Goal: Navigation & Orientation: Find specific page/section

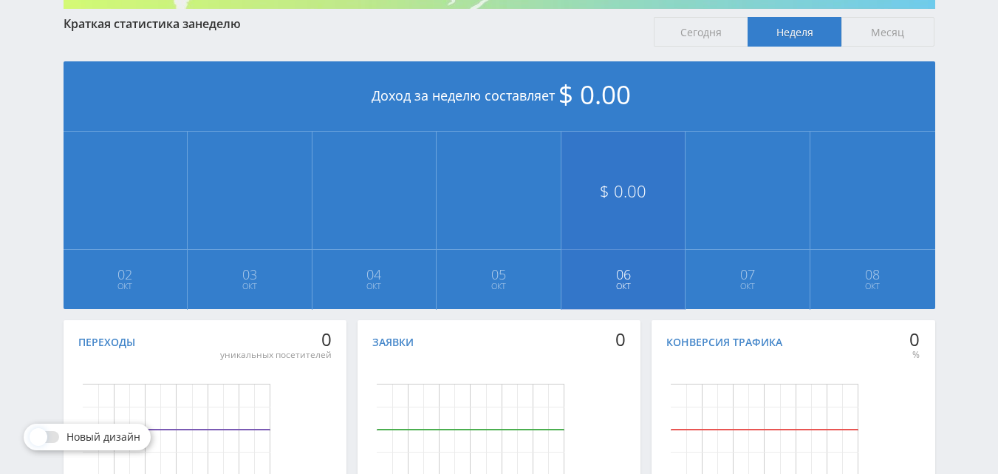
scroll to position [403, 0]
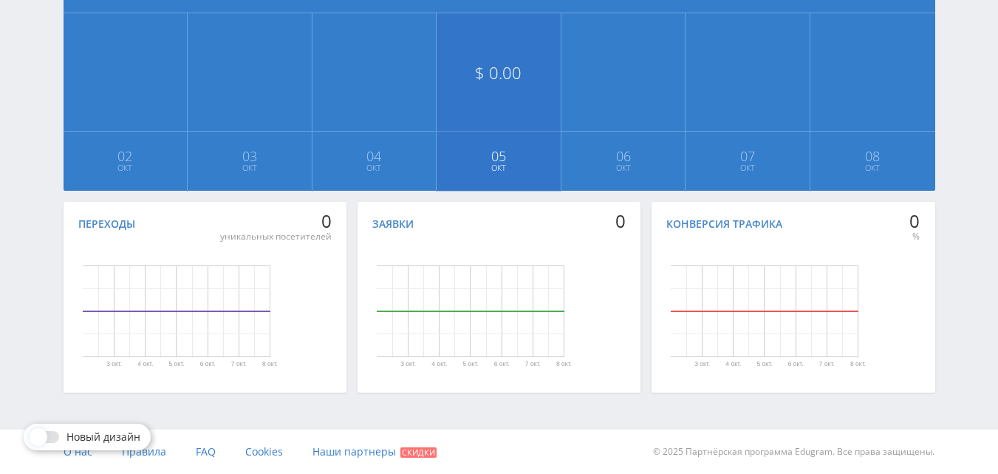
scroll to position [330, 0]
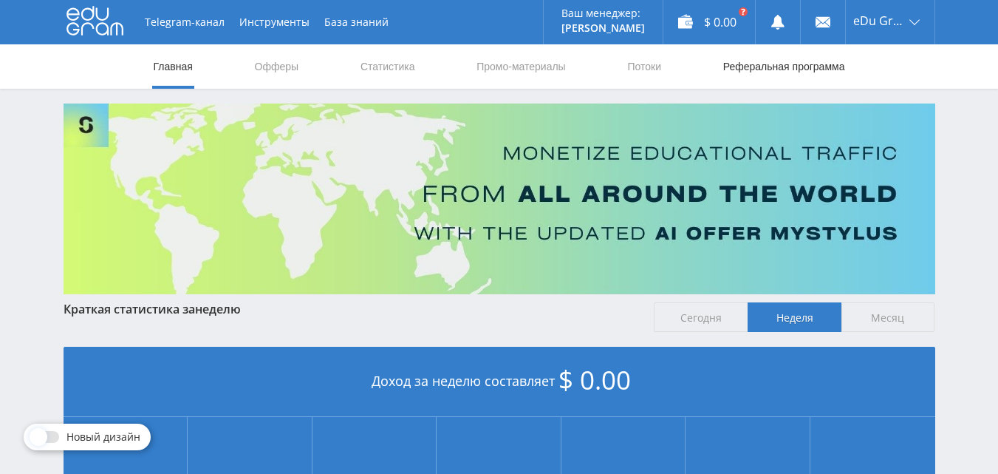
click at [739, 57] on link "Реферальная программа" at bounding box center [784, 66] width 125 height 44
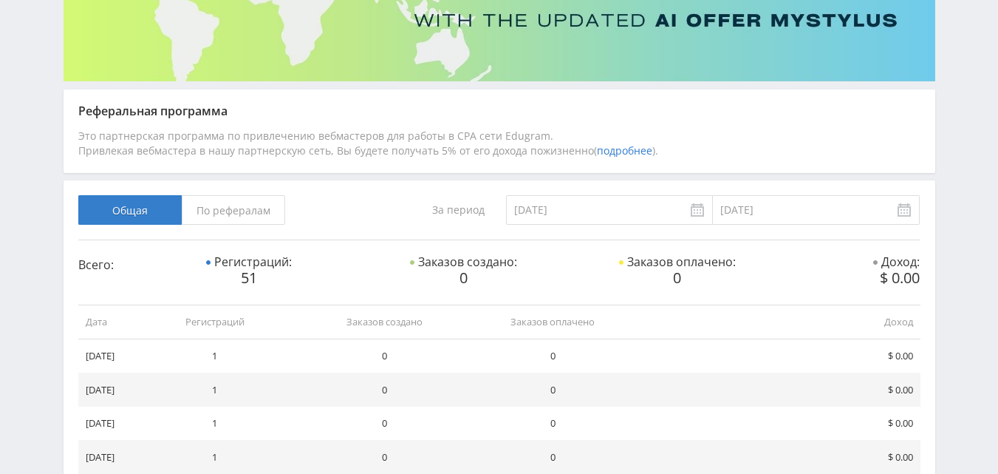
scroll to position [389, 0]
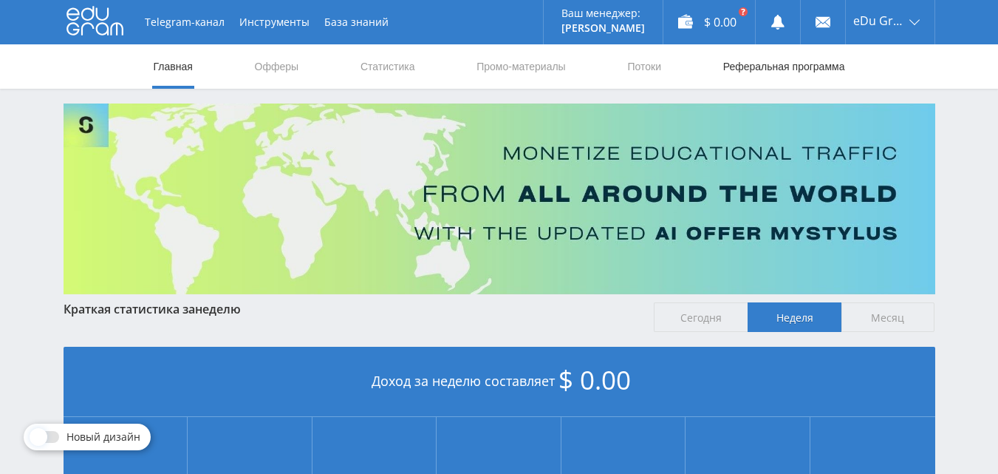
click at [788, 72] on link "Реферальная программа" at bounding box center [784, 66] width 125 height 44
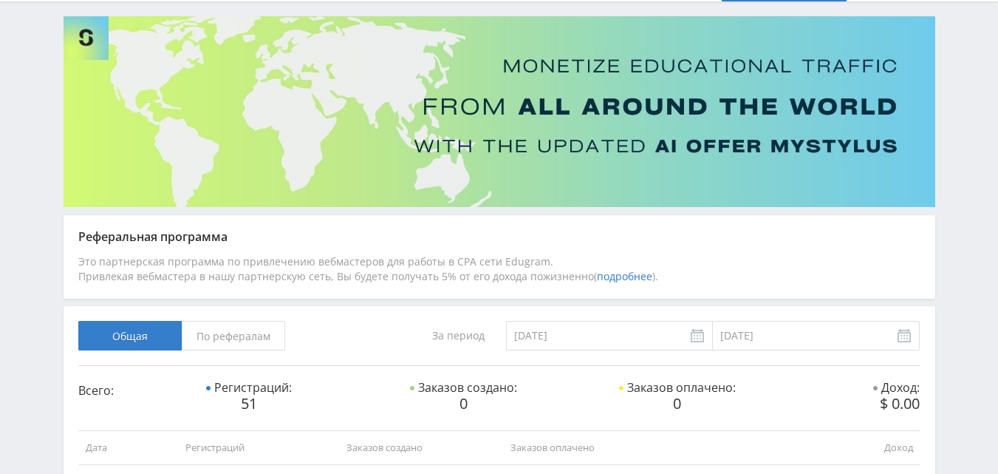
scroll to position [191, 0]
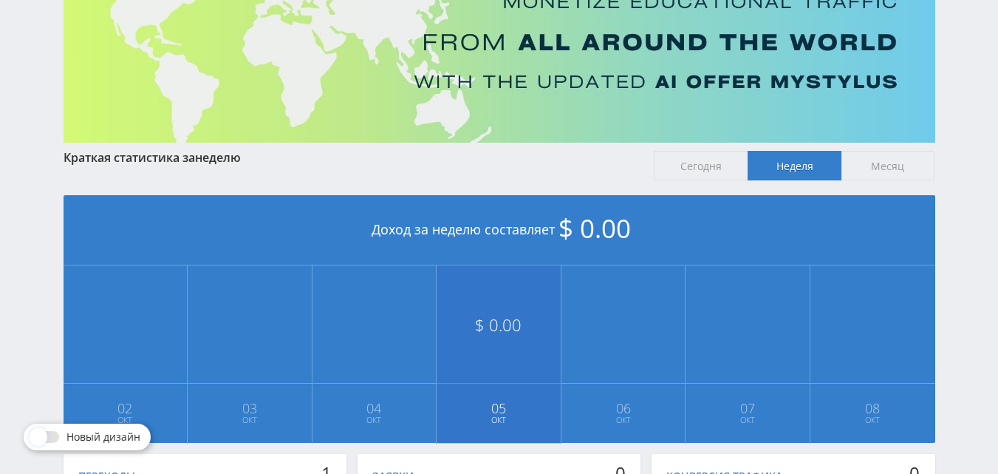
scroll to position [403, 0]
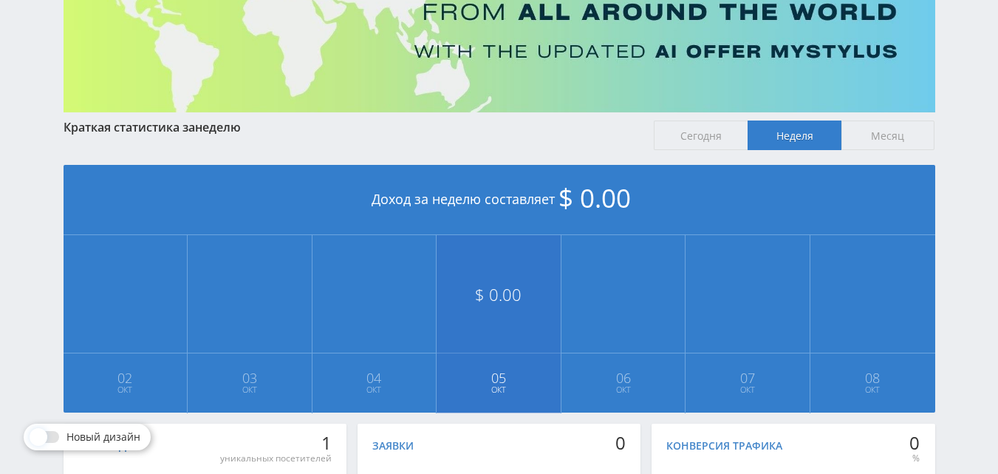
scroll to position [370, 0]
